Goal: Find specific page/section: Find specific page/section

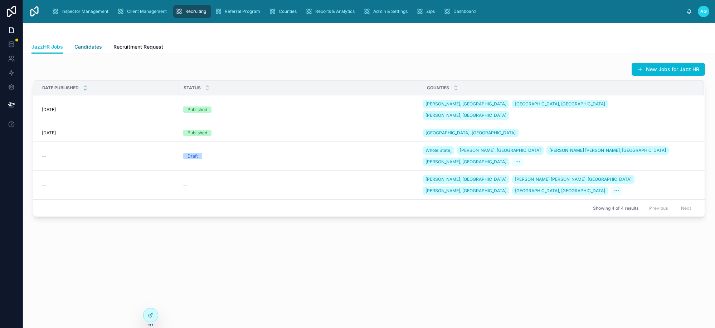
click at [94, 45] on span "Candidates" at bounding box center [88, 46] width 28 height 7
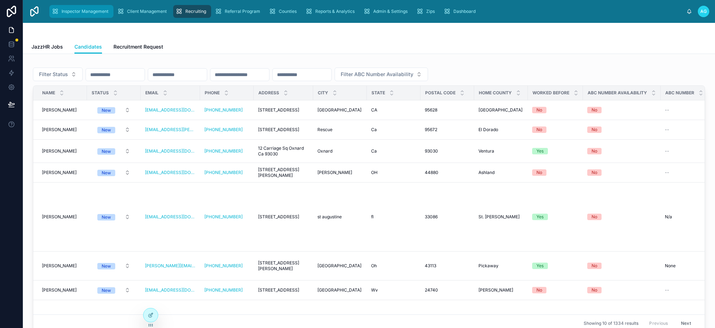
click at [73, 11] on span "Inspector Management" at bounding box center [85, 12] width 47 height 6
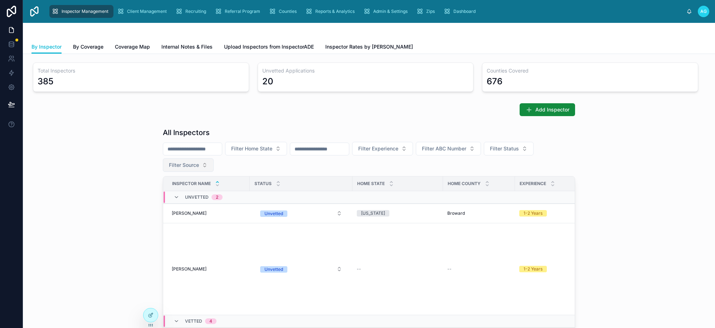
click at [197, 166] on button "Filter Source" at bounding box center [188, 165] width 51 height 14
click at [152, 218] on div "JazzHR" at bounding box center [186, 216] width 86 height 11
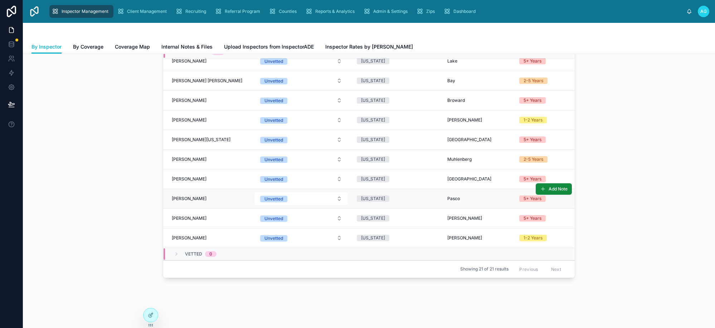
scroll to position [143, 0]
